Goal: Task Accomplishment & Management: Complete application form

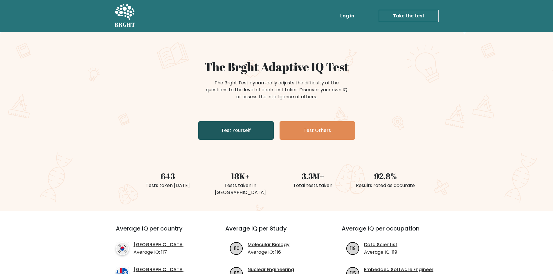
click at [226, 131] on link "Test Yourself" at bounding box center [235, 130] width 75 height 19
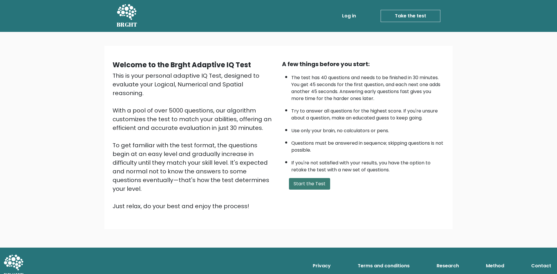
click at [312, 184] on button "Start the Test" at bounding box center [309, 184] width 41 height 12
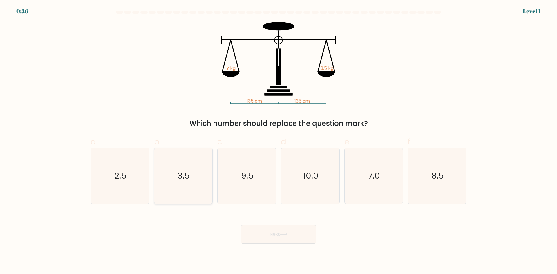
click at [190, 179] on icon "3.5" at bounding box center [183, 176] width 56 height 56
click at [278, 141] on input "b. 3.5" at bounding box center [278, 139] width 0 height 4
radio input "true"
click at [296, 231] on button "Next" at bounding box center [278, 234] width 75 height 19
click at [287, 235] on icon at bounding box center [284, 234] width 8 height 3
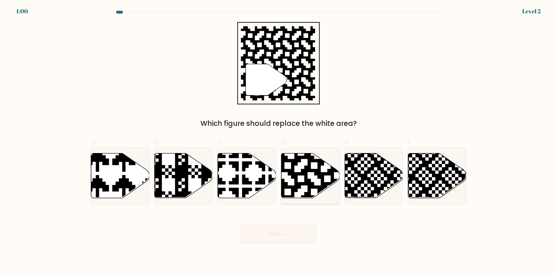
click at [304, 172] on icon at bounding box center [327, 152] width 106 height 106
click at [279, 141] on input "d." at bounding box center [278, 139] width 0 height 4
radio input "true"
click at [291, 235] on button "Next" at bounding box center [278, 234] width 75 height 19
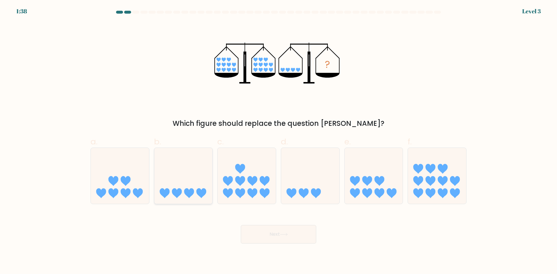
click at [190, 180] on icon at bounding box center [183, 176] width 58 height 48
click at [278, 141] on input "b." at bounding box center [278, 139] width 0 height 4
radio input "true"
click at [278, 232] on button "Next" at bounding box center [278, 234] width 75 height 19
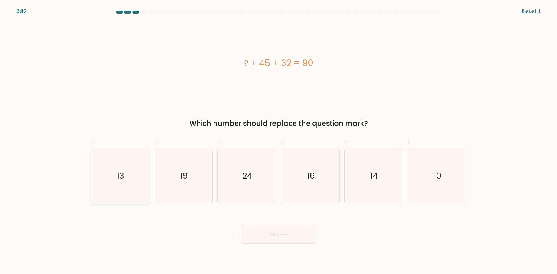
click at [119, 170] on icon "13" at bounding box center [120, 176] width 56 height 56
click at [278, 141] on input "a. 13" at bounding box center [278, 139] width 0 height 4
radio input "true"
click at [281, 235] on button "Next" at bounding box center [278, 234] width 75 height 19
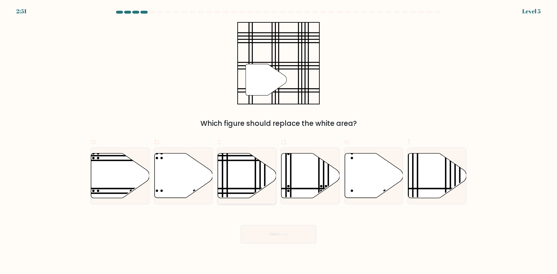
click at [236, 170] on icon at bounding box center [247, 175] width 58 height 45
click at [278, 141] on input "c." at bounding box center [278, 139] width 0 height 4
radio input "true"
click at [268, 237] on button "Next" at bounding box center [278, 234] width 75 height 19
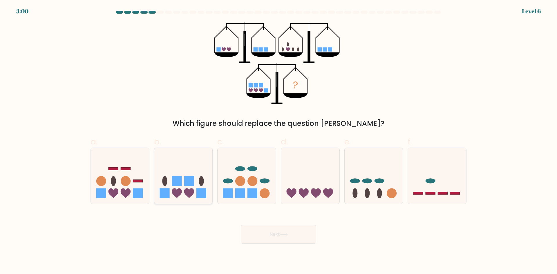
click at [194, 184] on icon at bounding box center [183, 176] width 58 height 48
click at [278, 141] on input "b." at bounding box center [278, 139] width 0 height 4
radio input "true"
click at [276, 236] on button "Next" at bounding box center [278, 234] width 75 height 19
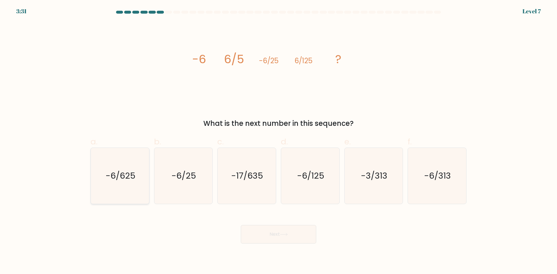
click at [106, 181] on text "-6/625" at bounding box center [121, 176] width 30 height 12
click at [278, 141] on input "a. -6/625" at bounding box center [278, 139] width 0 height 4
radio input "true"
click at [273, 235] on button "Next" at bounding box center [278, 234] width 75 height 19
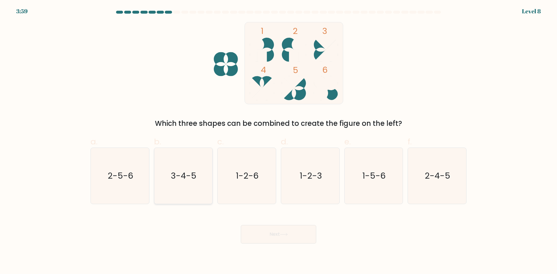
click at [181, 181] on text "3-4-5" at bounding box center [184, 176] width 26 height 12
click at [278, 141] on input "b. 3-4-5" at bounding box center [278, 139] width 0 height 4
radio input "true"
click at [271, 232] on button "Next" at bounding box center [278, 234] width 75 height 19
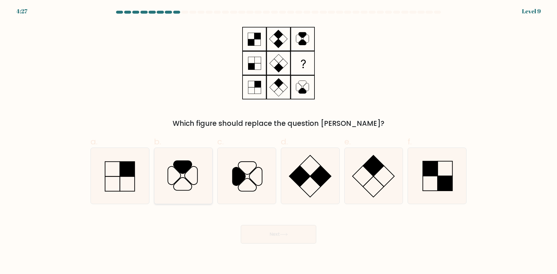
click at [182, 175] on icon at bounding box center [183, 176] width 56 height 56
click at [278, 141] on input "b." at bounding box center [278, 139] width 0 height 4
radio input "true"
click at [281, 239] on button "Next" at bounding box center [278, 234] width 75 height 19
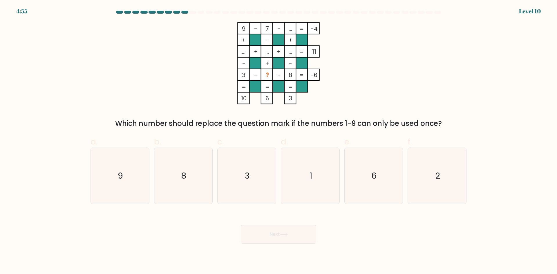
click at [291, 28] on tspan "..." at bounding box center [290, 29] width 3 height 8
click at [319, 184] on icon "1" at bounding box center [310, 176] width 56 height 56
click at [279, 141] on input "d. 1" at bounding box center [278, 139] width 0 height 4
radio input "true"
click at [270, 234] on button "Next" at bounding box center [278, 234] width 75 height 19
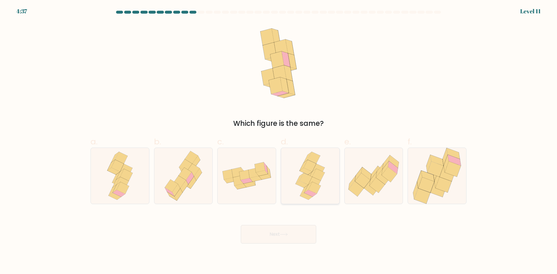
click at [311, 178] on icon at bounding box center [306, 179] width 12 height 12
click at [279, 141] on input "d." at bounding box center [278, 139] width 0 height 4
radio input "true"
click at [277, 235] on button "Next" at bounding box center [278, 234] width 75 height 19
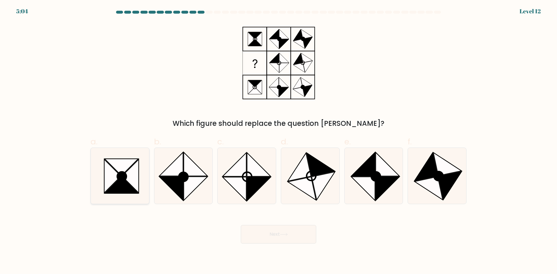
click at [120, 179] on icon at bounding box center [121, 176] width 9 height 9
click at [278, 141] on input "a." at bounding box center [278, 139] width 0 height 4
radio input "true"
click at [274, 234] on button "Next" at bounding box center [278, 234] width 75 height 19
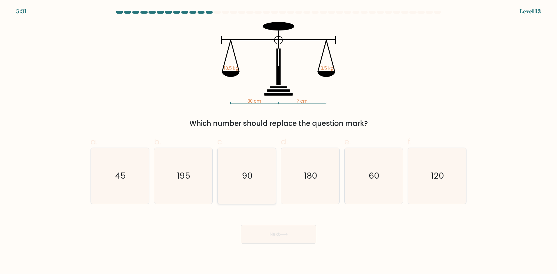
click at [252, 173] on text "90" at bounding box center [247, 176] width 11 height 12
click at [278, 141] on input "c. 90" at bounding box center [278, 139] width 0 height 4
radio input "true"
click at [262, 231] on button "Next" at bounding box center [278, 234] width 75 height 19
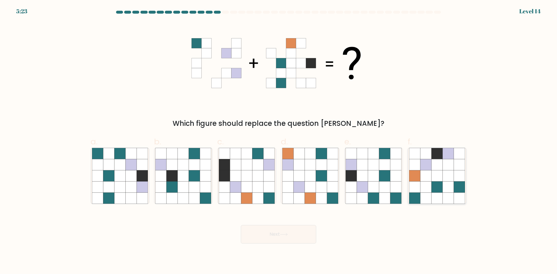
click at [424, 183] on icon at bounding box center [425, 187] width 11 height 11
click at [279, 141] on input "f." at bounding box center [278, 139] width 0 height 4
radio input "true"
click at [271, 234] on button "Next" at bounding box center [278, 234] width 75 height 19
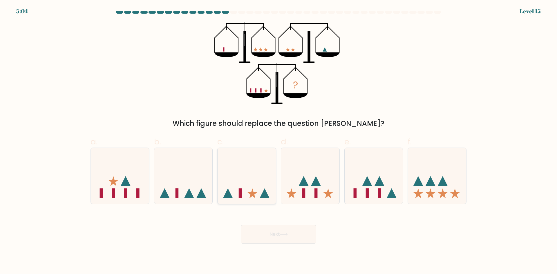
drag, startPoint x: 246, startPoint y: 191, endPoint x: 247, endPoint y: 195, distance: 4.7
click at [246, 193] on icon at bounding box center [247, 176] width 58 height 48
click at [278, 141] on input "c." at bounding box center [278, 139] width 0 height 4
radio input "true"
click at [280, 234] on button "Next" at bounding box center [278, 234] width 75 height 19
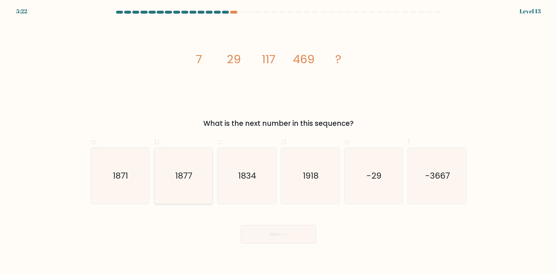
click at [178, 166] on icon "1877" at bounding box center [183, 176] width 56 height 56
click at [278, 141] on input "b. 1877" at bounding box center [278, 139] width 0 height 4
radio input "true"
click at [294, 233] on button "Next" at bounding box center [278, 234] width 75 height 19
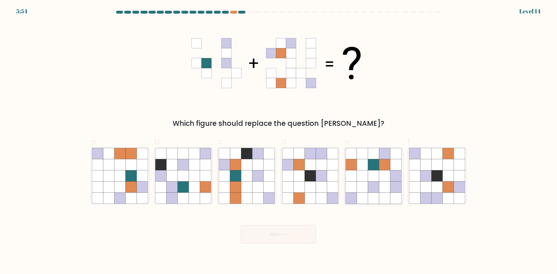
click at [371, 186] on icon at bounding box center [373, 187] width 11 height 11
click at [279, 141] on input "e." at bounding box center [278, 139] width 0 height 4
radio input "true"
click at [273, 230] on button "Next" at bounding box center [278, 234] width 75 height 19
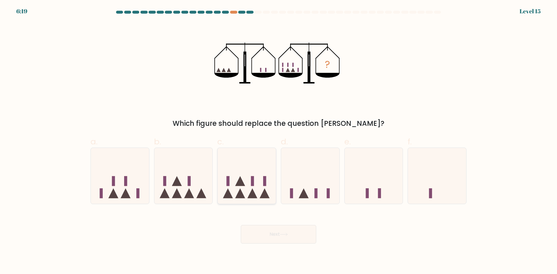
click at [257, 185] on icon at bounding box center [247, 176] width 58 height 48
click at [278, 141] on input "c." at bounding box center [278, 139] width 0 height 4
radio input "true"
click at [277, 236] on button "Next" at bounding box center [278, 234] width 75 height 19
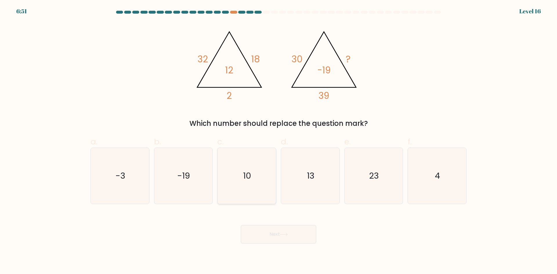
click at [250, 175] on text "10" at bounding box center [247, 176] width 8 height 12
click at [278, 141] on input "c. 10" at bounding box center [278, 139] width 0 height 4
radio input "true"
click at [269, 239] on button "Next" at bounding box center [278, 234] width 75 height 19
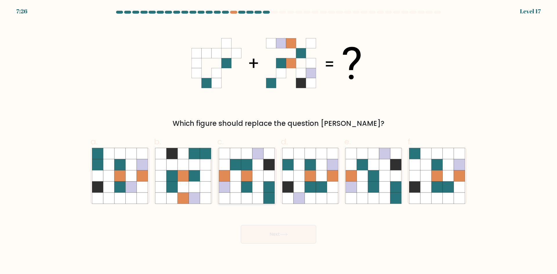
click at [269, 179] on icon at bounding box center [268, 175] width 11 height 11
click at [278, 141] on input "c." at bounding box center [278, 139] width 0 height 4
radio input "true"
click at [269, 238] on button "Next" at bounding box center [278, 234] width 75 height 19
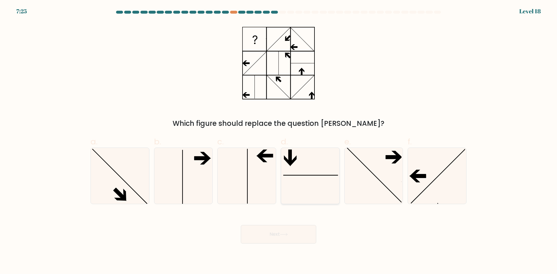
click at [314, 174] on icon at bounding box center [310, 176] width 56 height 56
click at [279, 141] on input "d." at bounding box center [278, 139] width 0 height 4
radio input "true"
click at [290, 232] on button "Next" at bounding box center [278, 234] width 75 height 19
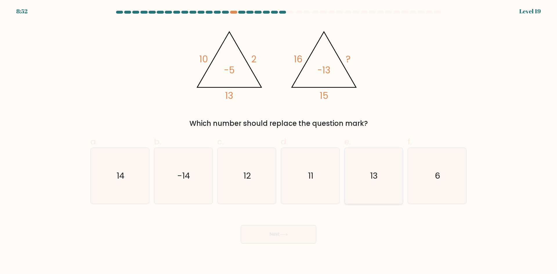
click at [368, 178] on icon "13" at bounding box center [373, 176] width 56 height 56
click at [279, 141] on input "e. 13" at bounding box center [278, 139] width 0 height 4
radio input "true"
click at [279, 233] on button "Next" at bounding box center [278, 234] width 75 height 19
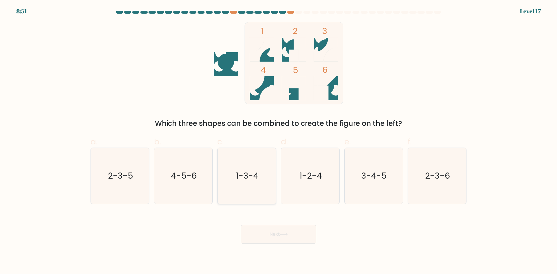
click at [253, 185] on icon "1-3-4" at bounding box center [247, 176] width 56 height 56
click at [278, 141] on input "c. 1-3-4" at bounding box center [278, 139] width 0 height 4
radio input "true"
drag, startPoint x: 270, startPoint y: 234, endPoint x: 272, endPoint y: 231, distance: 3.7
click at [271, 233] on button "Next" at bounding box center [278, 234] width 75 height 19
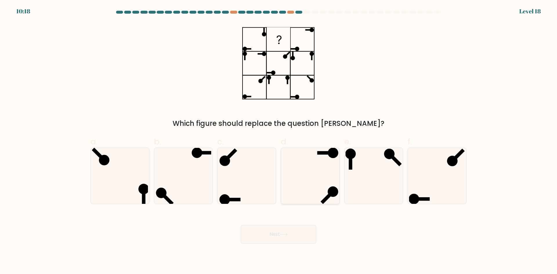
click at [312, 179] on icon at bounding box center [310, 176] width 56 height 56
click at [279, 141] on input "d." at bounding box center [278, 139] width 0 height 4
radio input "true"
drag, startPoint x: 282, startPoint y: 231, endPoint x: 327, endPoint y: 220, distance: 46.9
click at [282, 231] on button "Next" at bounding box center [278, 234] width 75 height 19
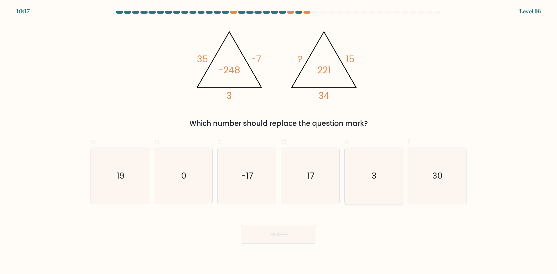
drag, startPoint x: 419, startPoint y: 175, endPoint x: 399, endPoint y: 185, distance: 21.9
click at [417, 176] on icon "30" at bounding box center [437, 176] width 56 height 56
click at [279, 141] on input "f. 30" at bounding box center [278, 139] width 0 height 4
radio input "true"
drag, startPoint x: 302, startPoint y: 240, endPoint x: 184, endPoint y: 191, distance: 127.7
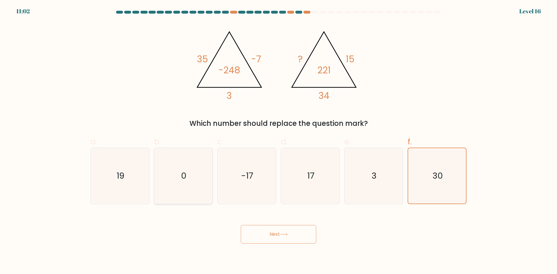
click at [298, 238] on button "Next" at bounding box center [278, 234] width 75 height 19
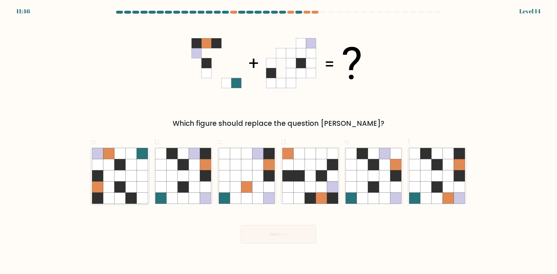
click at [118, 165] on icon at bounding box center [119, 164] width 11 height 11
click at [278, 141] on input "a." at bounding box center [278, 139] width 0 height 4
radio input "true"
drag, startPoint x: 248, startPoint y: 229, endPoint x: 215, endPoint y: 207, distance: 39.9
click at [247, 229] on button "Next" at bounding box center [278, 234] width 75 height 19
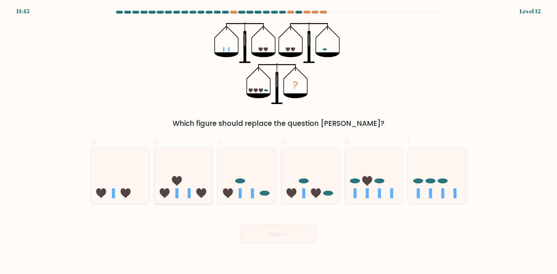
click at [200, 181] on icon at bounding box center [183, 176] width 58 height 48
click at [278, 141] on input "b." at bounding box center [278, 139] width 0 height 4
radio input "true"
drag, startPoint x: 265, startPoint y: 237, endPoint x: 267, endPoint y: 226, distance: 10.6
click at [265, 236] on button "Next" at bounding box center [278, 234] width 75 height 19
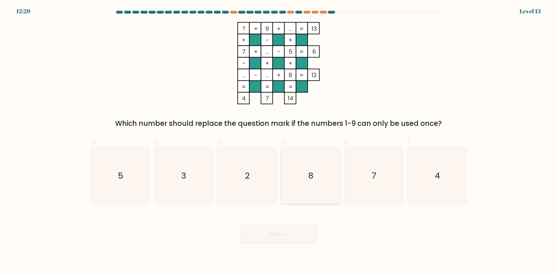
drag, startPoint x: 310, startPoint y: 187, endPoint x: 306, endPoint y: 198, distance: 12.0
click at [310, 187] on icon "8" at bounding box center [310, 176] width 56 height 56
click at [279, 141] on input "d. 8" at bounding box center [278, 139] width 0 height 4
radio input "true"
click at [286, 236] on button "Next" at bounding box center [278, 234] width 75 height 19
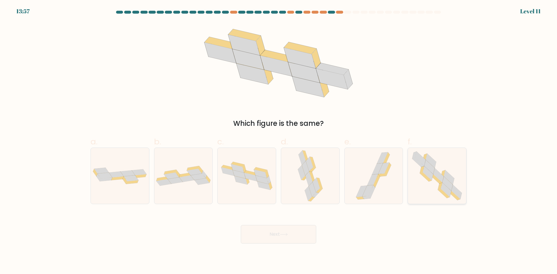
click at [436, 182] on icon at bounding box center [436, 176] width 57 height 56
click at [279, 141] on input "f." at bounding box center [278, 139] width 0 height 4
radio input "true"
drag, startPoint x: 296, startPoint y: 237, endPoint x: 303, endPoint y: 231, distance: 9.4
click at [296, 237] on button "Next" at bounding box center [278, 234] width 75 height 19
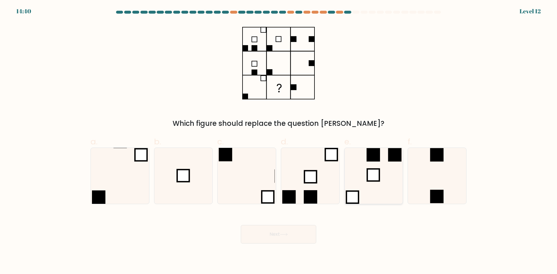
click at [372, 176] on rect at bounding box center [373, 175] width 12 height 12
click at [279, 141] on input "e." at bounding box center [278, 139] width 0 height 4
radio input "true"
drag, startPoint x: 276, startPoint y: 240, endPoint x: 257, endPoint y: 206, distance: 38.4
click at [276, 238] on button "Next" at bounding box center [278, 234] width 75 height 19
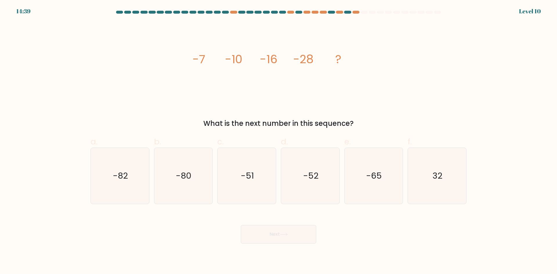
drag, startPoint x: 256, startPoint y: 200, endPoint x: 267, endPoint y: 211, distance: 15.6
click at [251, 181] on text "-51" at bounding box center [247, 176] width 13 height 12
click at [278, 141] on input "c. -51" at bounding box center [278, 139] width 0 height 4
radio input "true"
drag, startPoint x: 277, startPoint y: 230, endPoint x: 266, endPoint y: 225, distance: 12.0
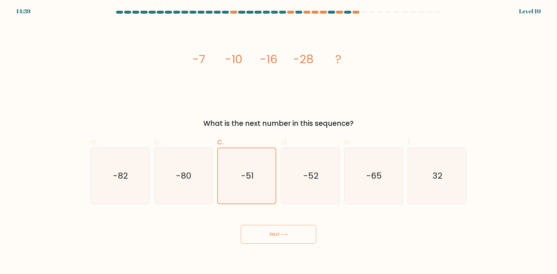
click at [278, 230] on button "Next" at bounding box center [278, 234] width 75 height 19
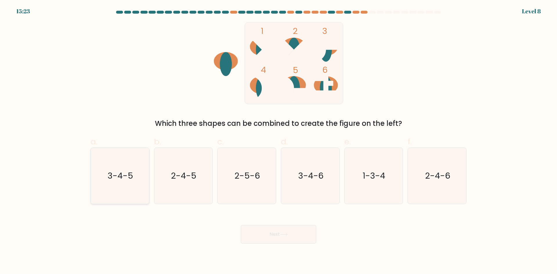
click at [111, 165] on icon "3-4-5" at bounding box center [120, 176] width 56 height 56
click at [137, 175] on icon "3-4-5" at bounding box center [120, 176] width 56 height 56
click at [278, 141] on input "a. 3-4-5" at bounding box center [278, 139] width 0 height 4
radio input "true"
drag, startPoint x: 273, startPoint y: 233, endPoint x: 243, endPoint y: 212, distance: 36.6
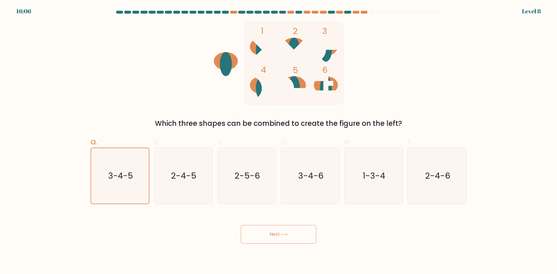
click at [272, 232] on button "Next" at bounding box center [278, 234] width 75 height 19
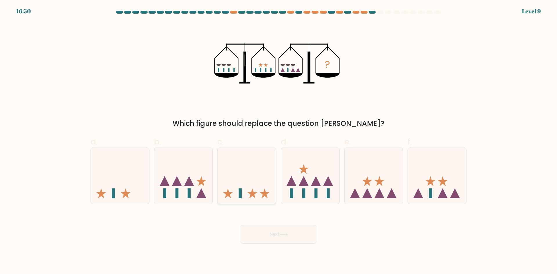
drag, startPoint x: 256, startPoint y: 181, endPoint x: 262, endPoint y: 190, distance: 11.1
click at [257, 182] on icon at bounding box center [247, 176] width 58 height 48
click at [278, 141] on input "c." at bounding box center [278, 139] width 0 height 4
radio input "true"
click at [284, 234] on icon at bounding box center [284, 234] width 8 height 3
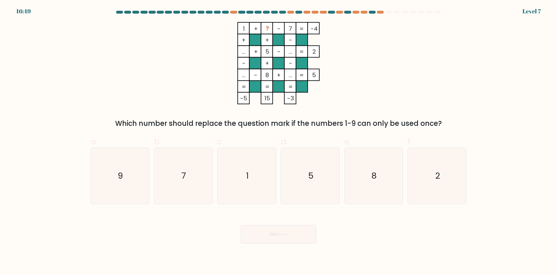
click at [307, 182] on icon "5" at bounding box center [310, 176] width 56 height 56
click at [279, 141] on input "d. 5" at bounding box center [278, 139] width 0 height 4
radio input "true"
drag, startPoint x: 295, startPoint y: 233, endPoint x: 337, endPoint y: 209, distance: 48.9
click at [296, 233] on button "Next" at bounding box center [278, 234] width 75 height 19
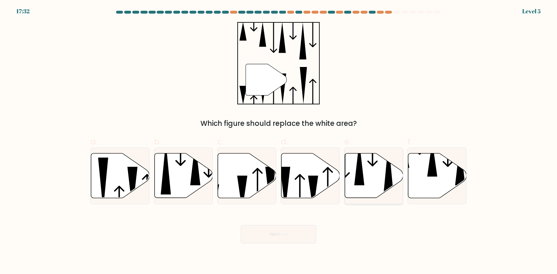
click at [370, 186] on icon at bounding box center [374, 175] width 58 height 45
click at [279, 141] on input "e." at bounding box center [278, 139] width 0 height 4
radio input "true"
click at [293, 237] on button "Next" at bounding box center [278, 234] width 75 height 19
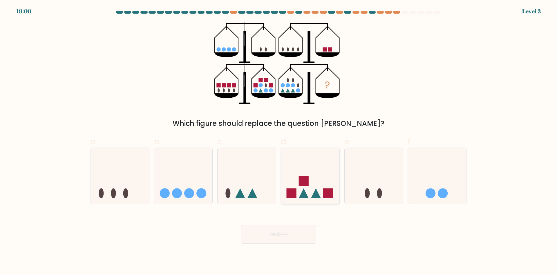
click at [320, 184] on icon at bounding box center [310, 176] width 58 height 48
click at [279, 141] on input "d." at bounding box center [278, 139] width 0 height 4
radio input "true"
drag, startPoint x: 269, startPoint y: 233, endPoint x: 258, endPoint y: 222, distance: 15.8
click at [268, 231] on button "Next" at bounding box center [278, 234] width 75 height 19
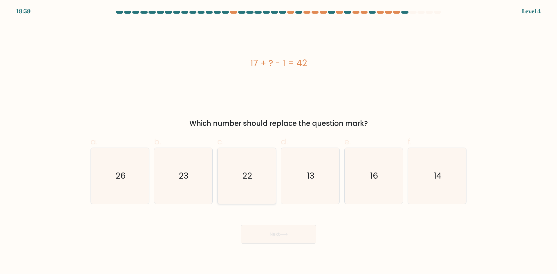
click at [225, 181] on icon "22" at bounding box center [247, 176] width 56 height 56
click at [278, 141] on input "c. 22" at bounding box center [278, 139] width 0 height 4
radio input "true"
drag, startPoint x: 270, startPoint y: 239, endPoint x: 221, endPoint y: 210, distance: 57.1
click at [270, 238] on button "Next" at bounding box center [278, 234] width 75 height 19
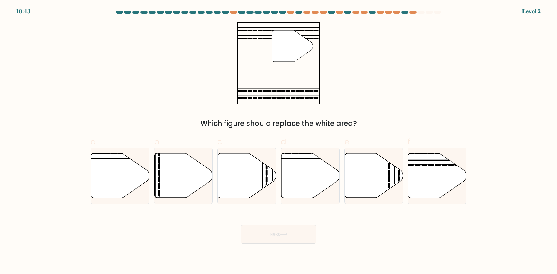
drag, startPoint x: 201, startPoint y: 183, endPoint x: 239, endPoint y: 209, distance: 45.4
click at [204, 187] on icon at bounding box center [183, 176] width 58 height 46
click at [278, 141] on input "b." at bounding box center [278, 139] width 0 height 4
radio input "true"
drag, startPoint x: 277, startPoint y: 237, endPoint x: 291, endPoint y: 229, distance: 15.8
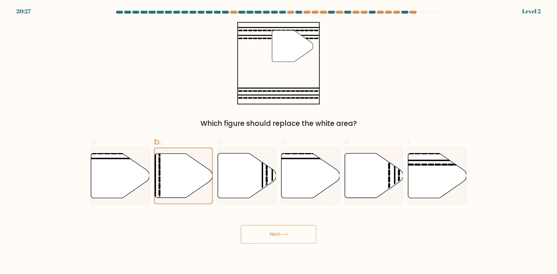
click at [278, 237] on button "Next" at bounding box center [278, 234] width 75 height 19
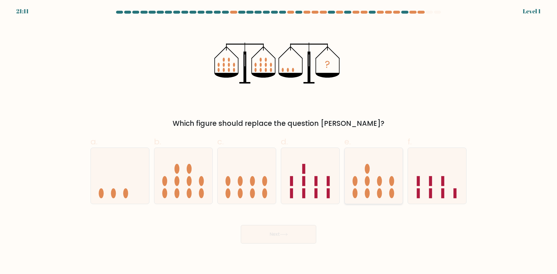
click at [354, 195] on ellipse at bounding box center [354, 194] width 5 height 10
click at [279, 141] on input "e." at bounding box center [278, 139] width 0 height 4
radio input "true"
click at [303, 234] on button "Next" at bounding box center [278, 234] width 75 height 19
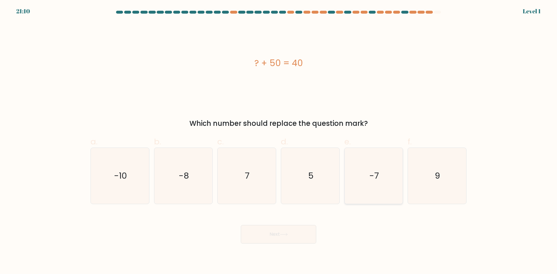
drag, startPoint x: 430, startPoint y: 178, endPoint x: 386, endPoint y: 201, distance: 49.0
click at [428, 181] on icon "9" at bounding box center [437, 176] width 56 height 56
click at [279, 141] on input "f. 9" at bounding box center [278, 139] width 0 height 4
radio input "true"
drag, startPoint x: 301, startPoint y: 238, endPoint x: 293, endPoint y: 205, distance: 34.4
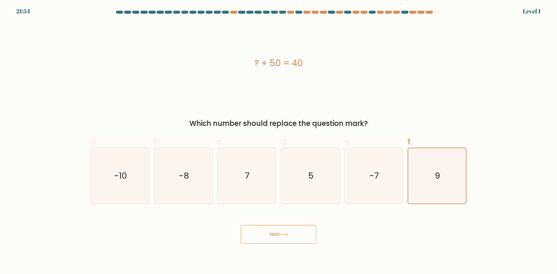
click at [301, 237] on button "Next" at bounding box center [278, 234] width 75 height 19
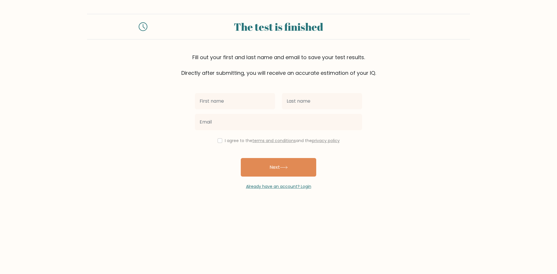
click at [191, 175] on form "The test is finished Fill out your first and last name and email to save your t…" at bounding box center [278, 102] width 557 height 176
click at [275, 169] on button "Next" at bounding box center [278, 167] width 75 height 19
type input "hgjhyju"
click at [325, 100] on input "text" at bounding box center [322, 101] width 80 height 16
type input "tytyt"
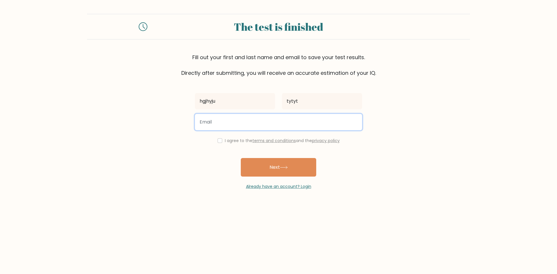
click at [215, 121] on input "email" at bounding box center [278, 122] width 167 height 16
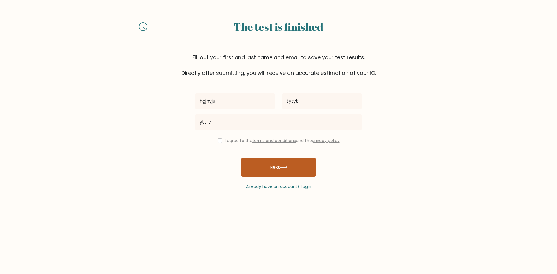
click at [265, 165] on button "Next" at bounding box center [278, 167] width 75 height 19
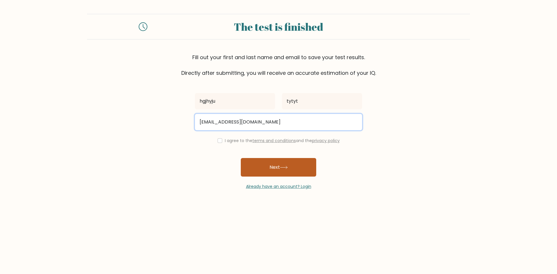
type input "yttry@gmail.com"
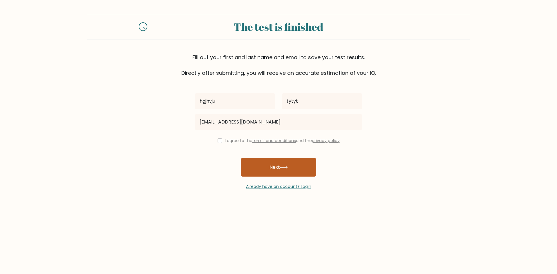
click at [278, 170] on button "Next" at bounding box center [278, 167] width 75 height 19
click at [218, 140] on input "checkbox" at bounding box center [220, 140] width 5 height 5
checkbox input "true"
click at [265, 165] on button "Next" at bounding box center [278, 167] width 75 height 19
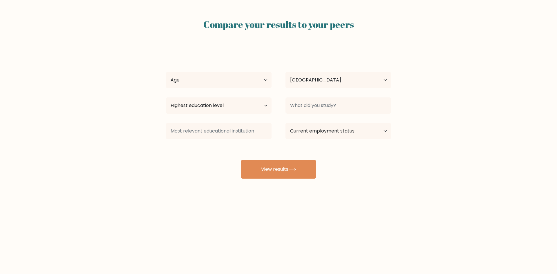
select select "UZ"
click at [241, 74] on select "Age Under [DEMOGRAPHIC_DATA] [DEMOGRAPHIC_DATA] [DEMOGRAPHIC_DATA] [DEMOGRAPHIC…" at bounding box center [219, 80] width 106 height 16
select select "18_24"
click at [166, 72] on select "Age Under 18 years old 18-24 years old 25-34 years old 35-44 years old 45-54 ye…" at bounding box center [219, 80] width 106 height 16
click at [223, 104] on select "Highest education level No schooling Primary Lower Secondary Upper Secondary Oc…" at bounding box center [219, 105] width 106 height 16
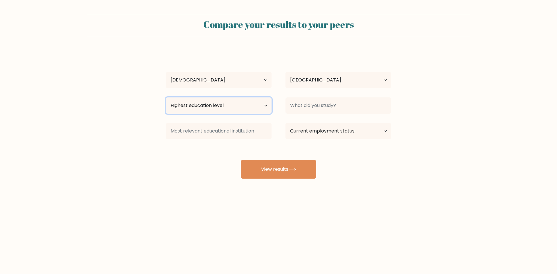
select select "upper_secondary"
click at [166, 97] on select "Highest education level No schooling Primary Lower Secondary Upper Secondary Oc…" at bounding box center [219, 105] width 106 height 16
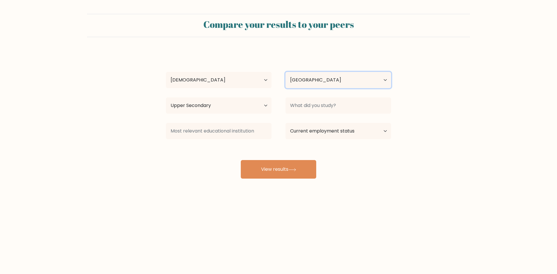
click at [332, 78] on select "Country Afghanistan Albania Algeria American Samoa Andorra Angola Anguilla Anta…" at bounding box center [338, 80] width 106 height 16
click at [481, 107] on form "Compare your results to your peers hgjhyju tytyt Age Under 18 years old 18-24 y…" at bounding box center [278, 96] width 557 height 165
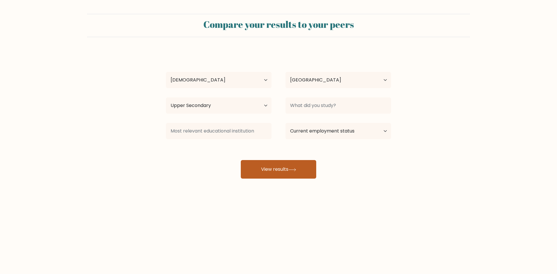
click at [288, 173] on button "View results" at bounding box center [278, 169] width 75 height 19
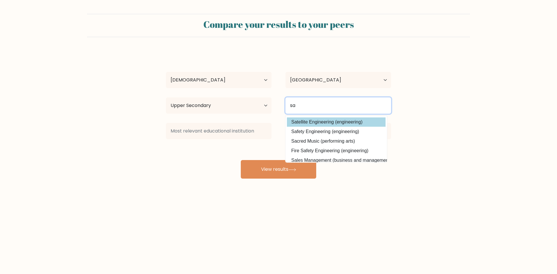
type input "sa"
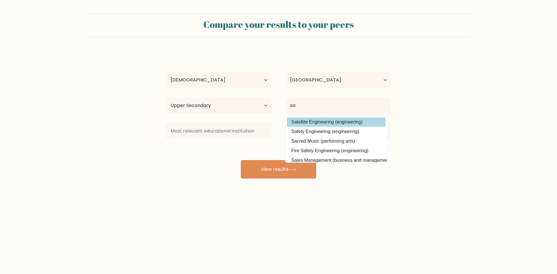
click at [313, 123] on div "hgjhyju tytyt Age Under 18 years old 18-24 years old 25-34 years old 35-44 year…" at bounding box center [278, 115] width 232 height 128
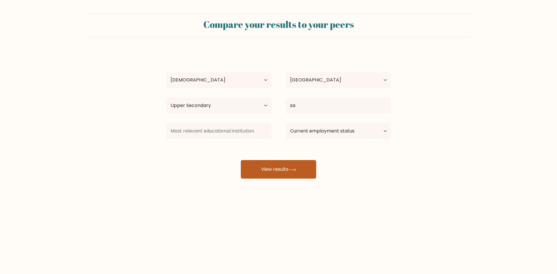
click at [293, 168] on icon at bounding box center [292, 169] width 8 height 3
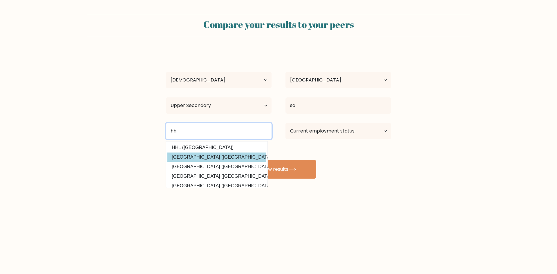
type input "hh"
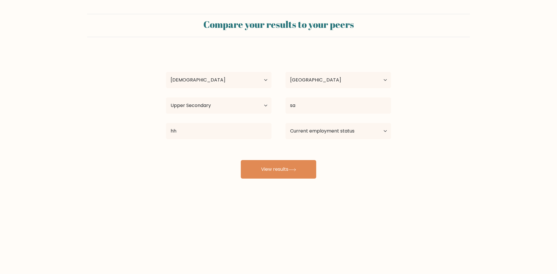
click at [204, 156] on div "hgjhyju tytyt Age Under 18 years old 18-24 years old 25-34 years old 35-44 year…" at bounding box center [278, 115] width 232 height 128
click at [272, 171] on button "View results" at bounding box center [278, 169] width 75 height 19
click at [350, 127] on select "Current employment status Employed Student Retired Other / prefer not to answer" at bounding box center [338, 131] width 106 height 16
select select "student"
click at [285, 123] on select "Current employment status Employed Student Retired Other / prefer not to answer" at bounding box center [338, 131] width 106 height 16
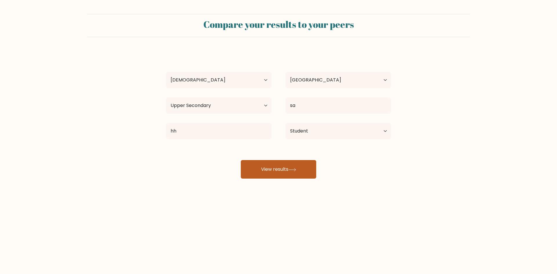
click at [304, 170] on button "View results" at bounding box center [278, 169] width 75 height 19
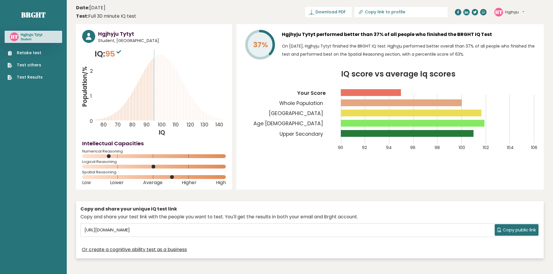
drag, startPoint x: 185, startPoint y: 113, endPoint x: 209, endPoint y: 120, distance: 24.1
click at [209, 120] on icon "Population/% IQ 0 1 2 60 70 80 90 100 110 120 130 140" at bounding box center [154, 92] width 144 height 88
